Goal: Task Accomplishment & Management: Use online tool/utility

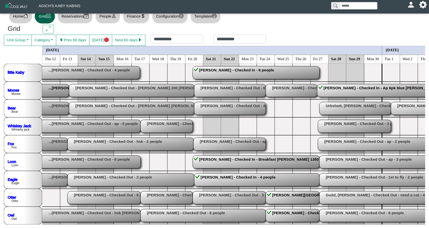
scroll to position [0, 690]
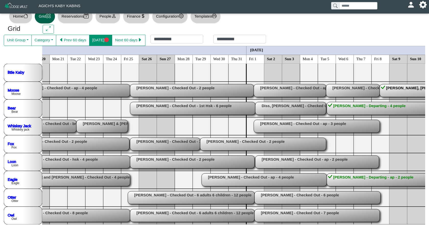
click at [98, 40] on button "[DATE]" at bounding box center [100, 40] width 23 height 11
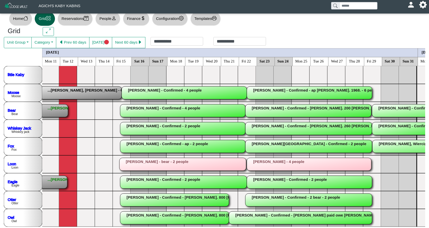
scroll to position [0, 1]
click at [53, 110] on rect at bounding box center [5, 110] width 125 height 13
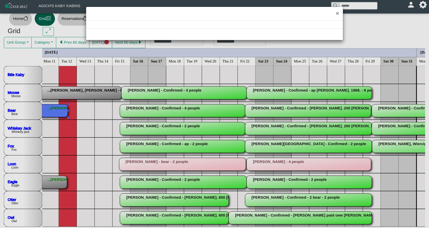
select select "*"
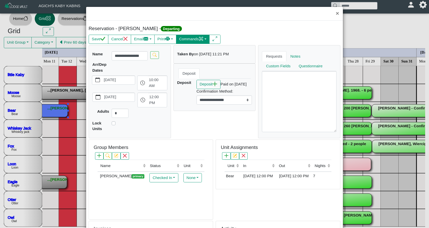
scroll to position [0, 0]
click at [204, 38] on icon "command" at bounding box center [201, 39] width 5 height 5
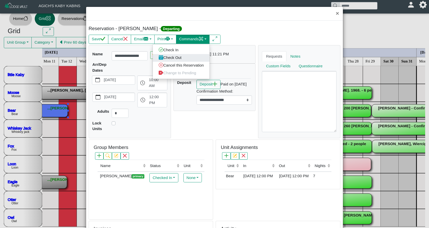
click at [189, 57] on link "Check Out" at bounding box center [181, 58] width 57 height 8
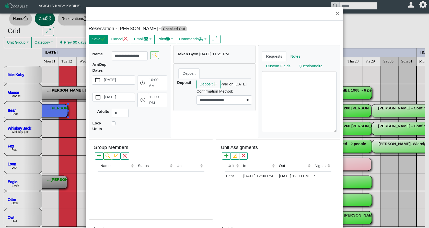
click at [98, 37] on button "Save" at bounding box center [99, 39] width 20 height 9
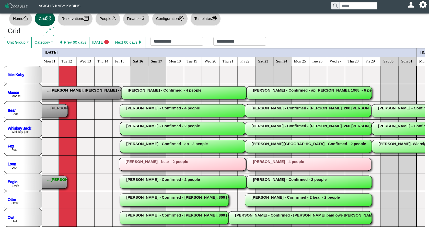
click at [54, 184] on rect at bounding box center [5, 182] width 124 height 13
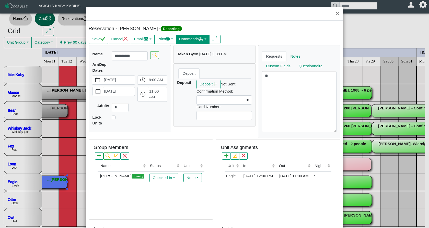
click at [199, 39] on button "Commands" at bounding box center [193, 39] width 34 height 9
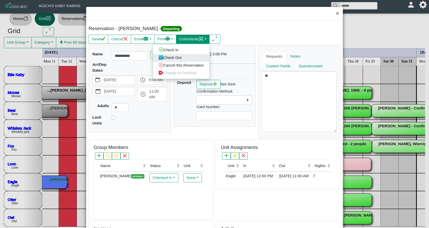
click at [188, 57] on link "Check Out" at bounding box center [181, 58] width 57 height 8
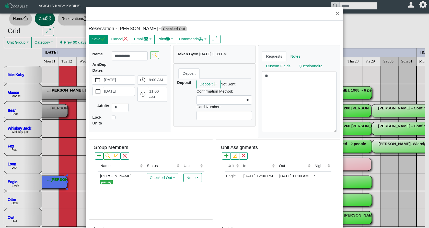
click at [95, 38] on button "Save" at bounding box center [99, 39] width 20 height 9
select select
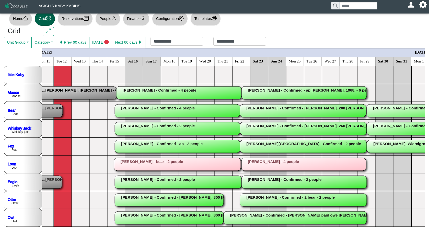
scroll to position [0, 7]
click at [52, 109] on rect at bounding box center [-1, 110] width 125 height 13
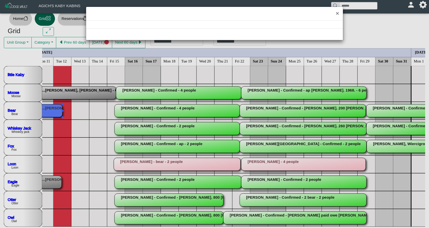
click at [52, 109] on div "×" at bounding box center [214, 114] width 429 height 228
select select "*"
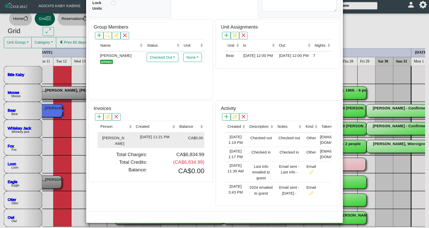
scroll to position [120, 0]
click at [148, 138] on td "[DATE] 11:21 PM" at bounding box center [155, 140] width 44 height 15
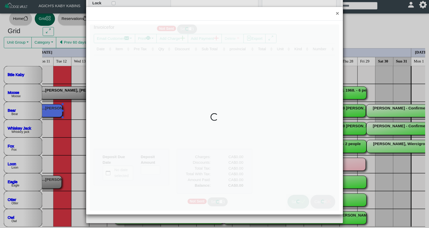
type input "*"
